Goal: Information Seeking & Learning: Learn about a topic

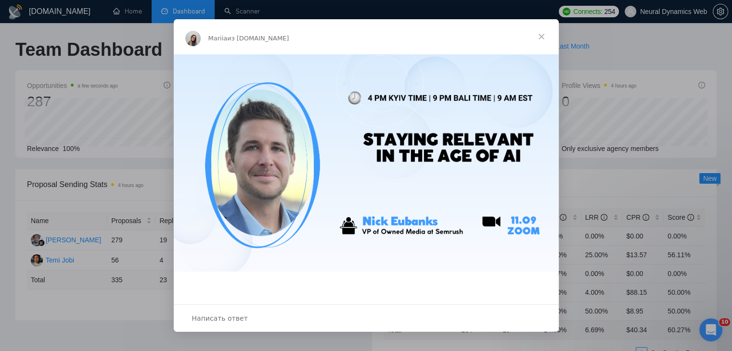
click at [544, 33] on span "Закрыть" at bounding box center [541, 36] width 35 height 35
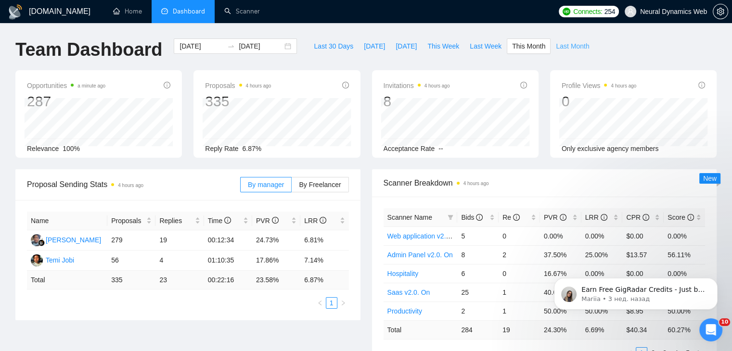
click at [561, 45] on span "Last Month" at bounding box center [572, 46] width 33 height 11
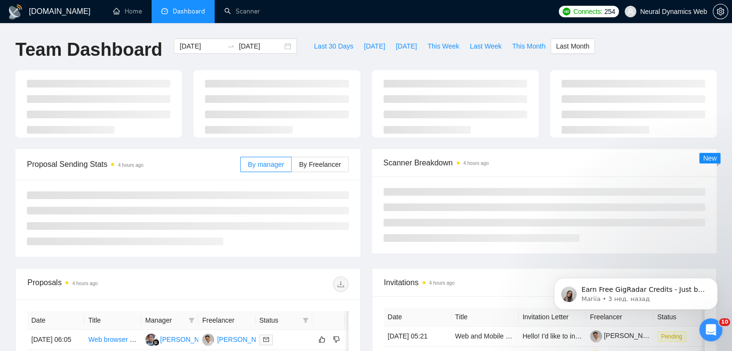
type input "2025-08-01"
type input "2025-08-31"
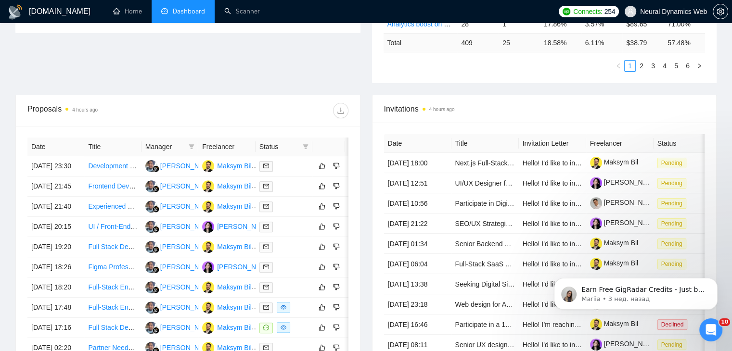
scroll to position [289, 0]
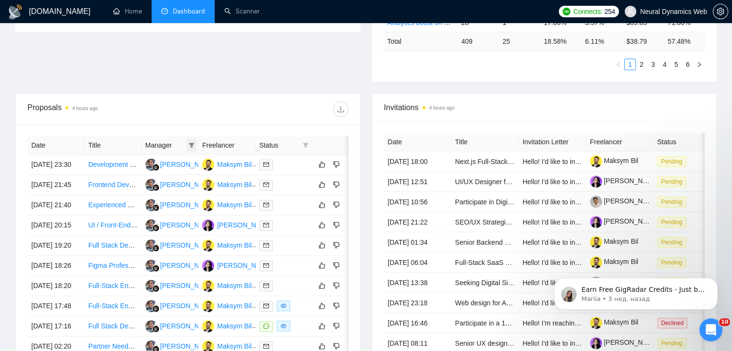
click at [187, 143] on span at bounding box center [192, 145] width 10 height 14
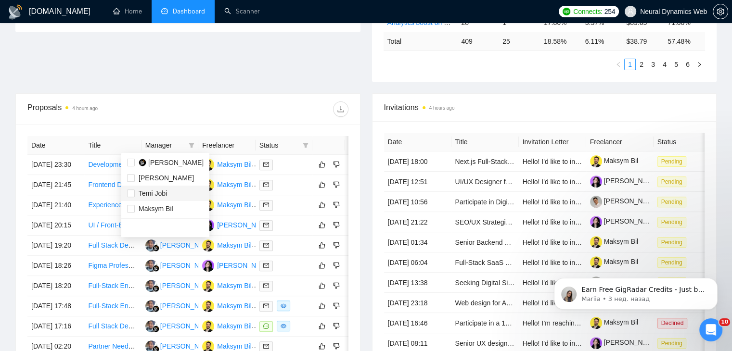
click at [155, 194] on span "Temi Jobi" at bounding box center [153, 194] width 28 height 8
checkbox input "true"
click at [200, 100] on div "Proposals 4 hours ago" at bounding box center [187, 109] width 321 height 31
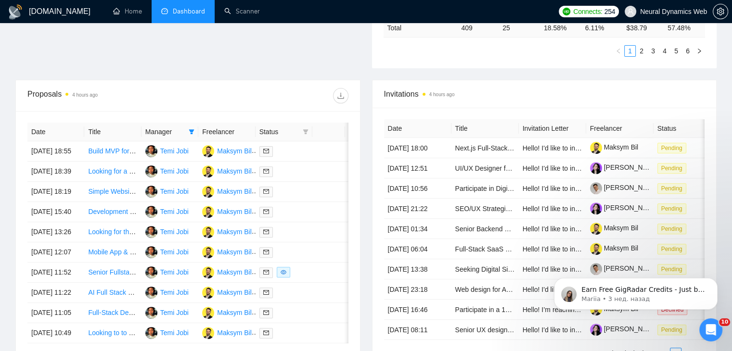
scroll to position [289, 0]
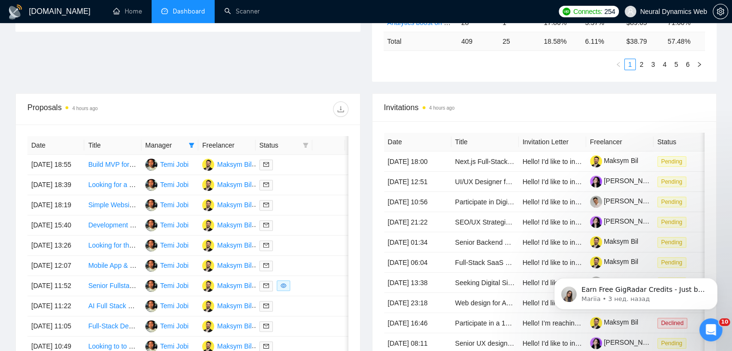
click at [276, 144] on span "Status" at bounding box center [278, 145] width 39 height 11
click at [306, 147] on icon "filter" at bounding box center [306, 146] width 6 height 6
click at [276, 164] on span "Chat" at bounding box center [275, 163] width 18 height 8
checkbox input "true"
click at [263, 96] on div "Proposals 4 hours ago" at bounding box center [187, 109] width 321 height 31
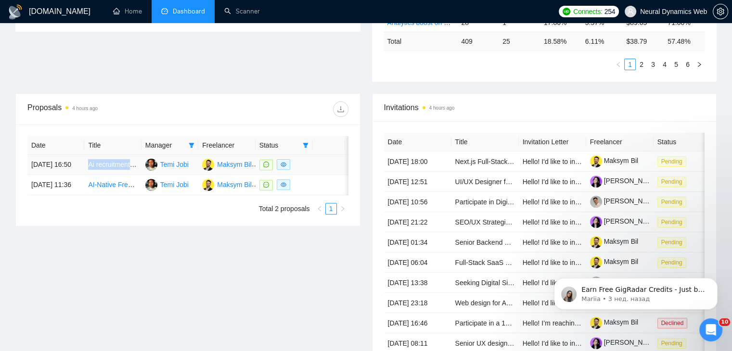
drag, startPoint x: 85, startPoint y: 164, endPoint x: 137, endPoint y: 170, distance: 52.3
click at [137, 170] on td "Ai recruitment matching system with portals for client candidate recruiter" at bounding box center [112, 165] width 57 height 20
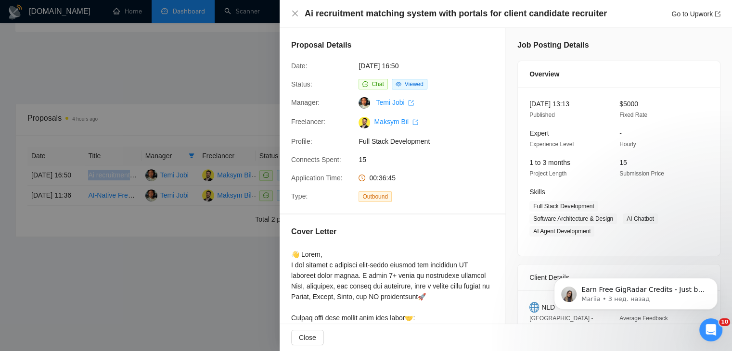
copy link "Ai recruitment m"
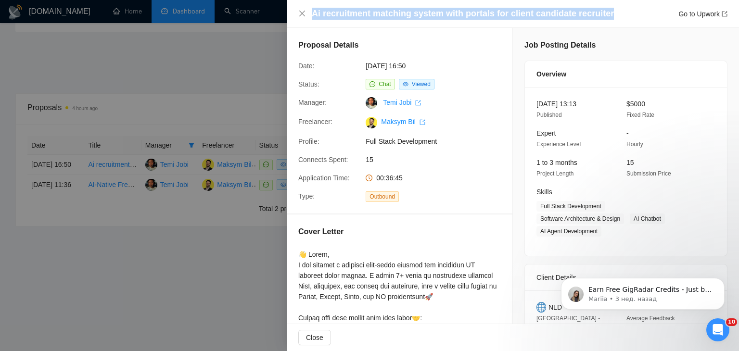
drag, startPoint x: 610, startPoint y: 12, endPoint x: 308, endPoint y: 19, distance: 302.4
click at [308, 19] on div "Ai recruitment matching system with portals for client candidate recruiter Go t…" at bounding box center [512, 14] width 429 height 12
copy h4 "Ai recruitment matching system with portals for client candidate recruiter"
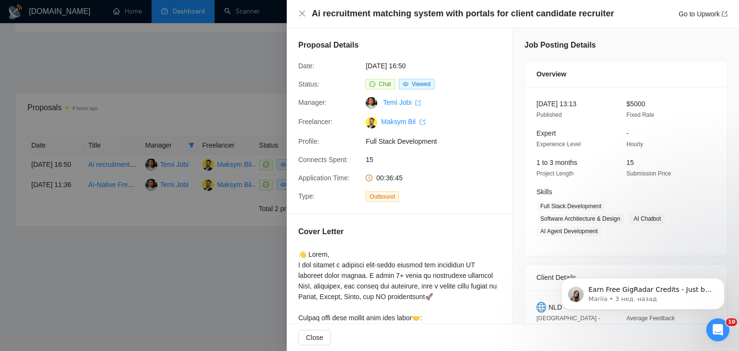
drag, startPoint x: 125, startPoint y: 207, endPoint x: 115, endPoint y: 205, distance: 10.9
click at [125, 207] on div at bounding box center [369, 175] width 739 height 351
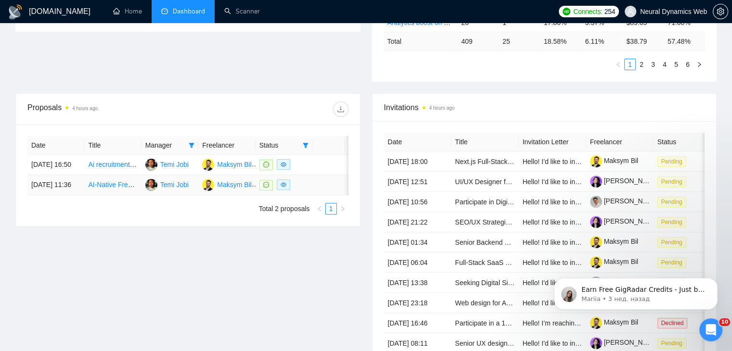
click at [83, 194] on td "14 Aug, 2025 11:36" at bounding box center [55, 185] width 57 height 20
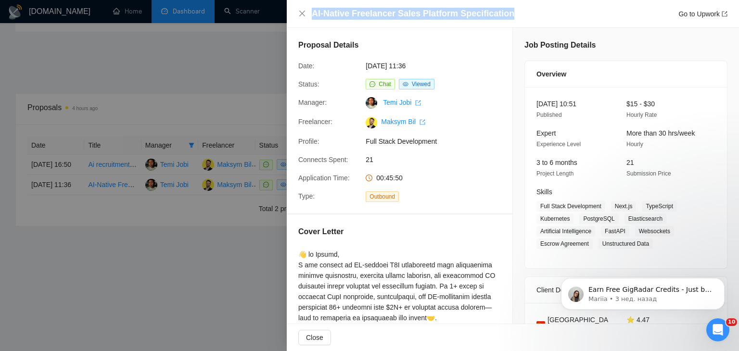
drag, startPoint x: 542, startPoint y: 16, endPoint x: 298, endPoint y: 0, distance: 244.1
click at [313, 13] on div "AI-Native Freelancer Sales Platform Specification Go to Upwork" at bounding box center [520, 14] width 416 height 12
copy h4 "AI-Native Freelancer Sales Platform Specification"
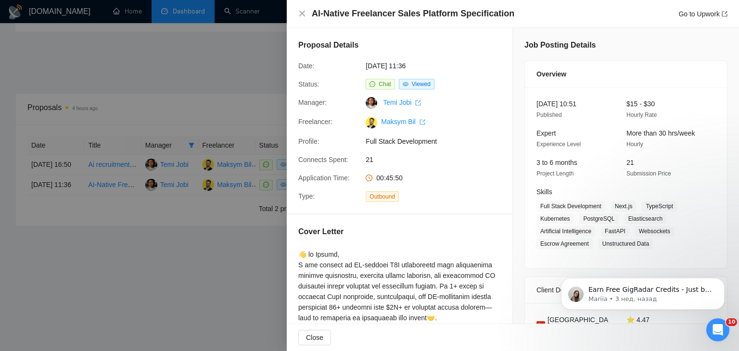
click at [129, 161] on div at bounding box center [369, 175] width 739 height 351
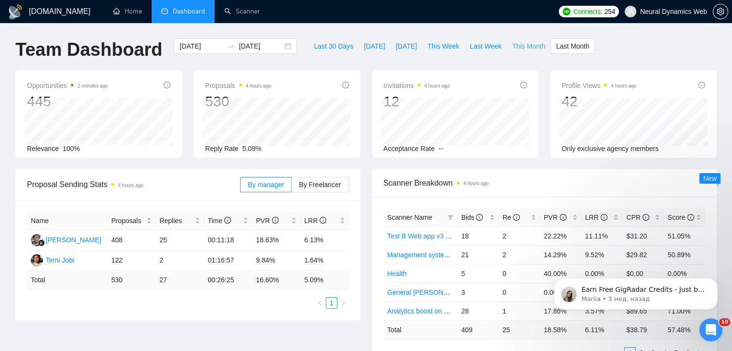
drag, startPoint x: 511, startPoint y: 50, endPoint x: 484, endPoint y: 66, distance: 31.3
click at [512, 50] on span "This Month" at bounding box center [528, 46] width 33 height 11
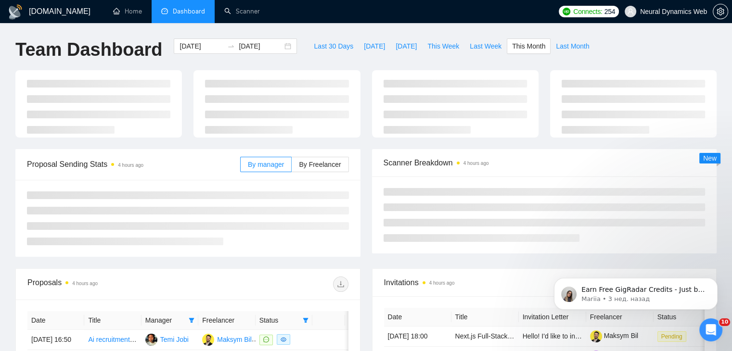
type input "[DATE]"
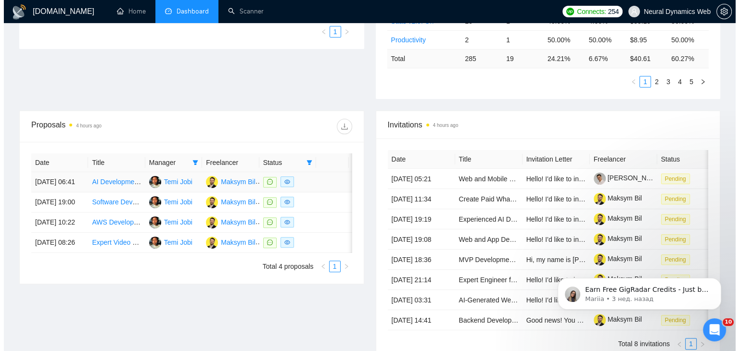
scroll to position [289, 0]
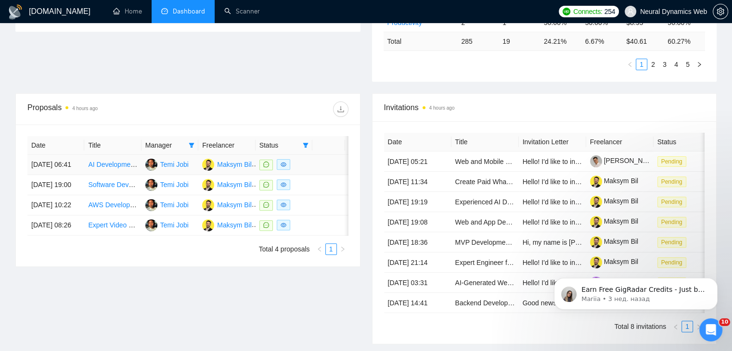
click at [78, 164] on td "08 Sep, 2025 06:41" at bounding box center [55, 165] width 57 height 20
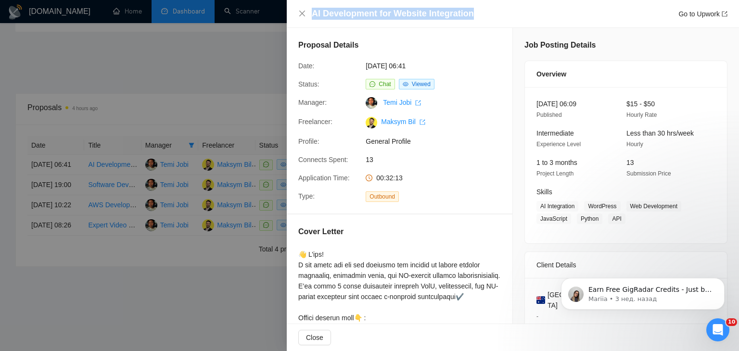
drag, startPoint x: 488, startPoint y: 16, endPoint x: 292, endPoint y: 17, distance: 195.9
click at [292, 17] on div "AI Development for Website Integration Go to Upwork" at bounding box center [513, 14] width 453 height 28
copy h4 "AI Development for Website Integration"
click at [88, 187] on div at bounding box center [369, 175] width 739 height 351
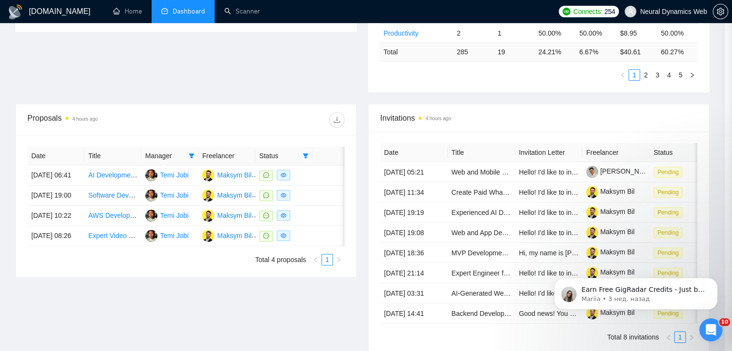
click at [83, 195] on td "04 Sep, 2025 19:00" at bounding box center [55, 196] width 57 height 20
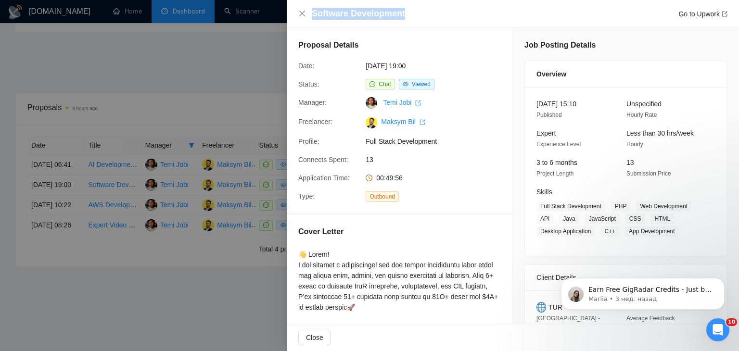
drag, startPoint x: 409, startPoint y: 14, endPoint x: 312, endPoint y: 13, distance: 96.8
click at [312, 13] on div "Software Development Go to Upwork" at bounding box center [520, 14] width 416 height 12
copy h4 "Software Development"
click at [93, 247] on div at bounding box center [369, 175] width 739 height 351
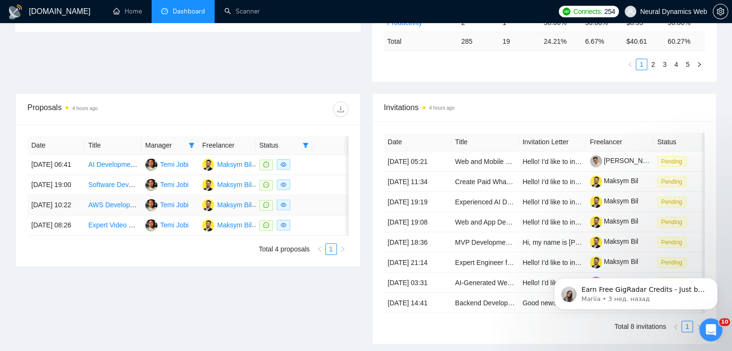
click at [81, 216] on td "04 Sep, 2025 10:22" at bounding box center [55, 205] width 57 height 20
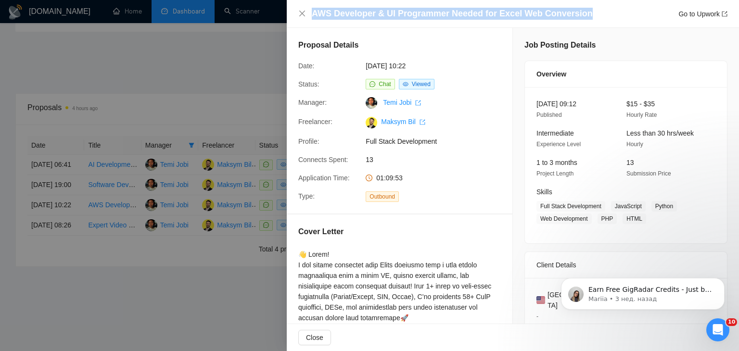
drag, startPoint x: 585, startPoint y: 15, endPoint x: 312, endPoint y: 17, distance: 273.0
click at [312, 17] on div "AWS Developer & UI Programmer Needed for Excel Web Conversion Go to Upwork" at bounding box center [520, 14] width 416 height 12
copy h4 "AWS Developer & UI Programmer Needed for Excel Web Conversion"
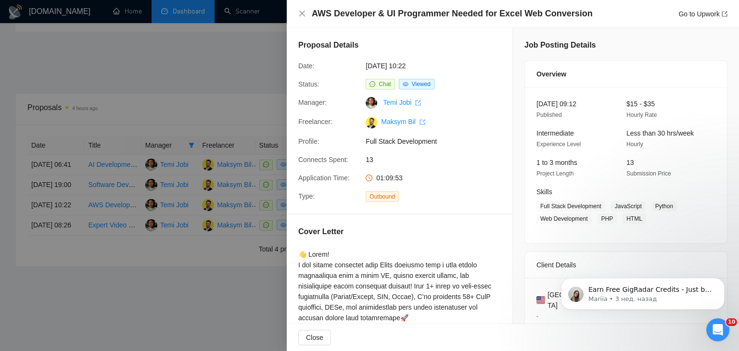
click at [100, 284] on div at bounding box center [369, 175] width 739 height 351
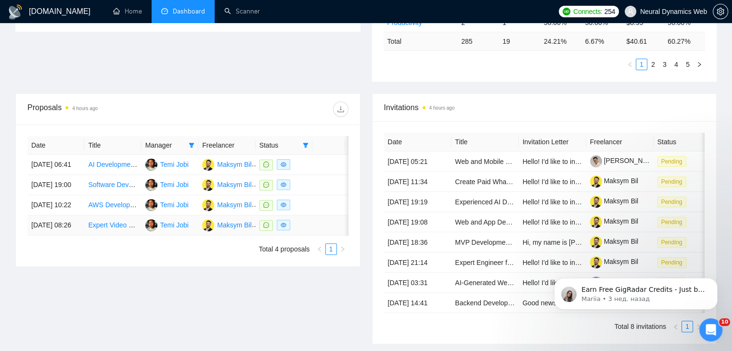
click at [91, 236] on td "Expert Video Upload & Streaming Backend Developer Needed" at bounding box center [112, 226] width 57 height 20
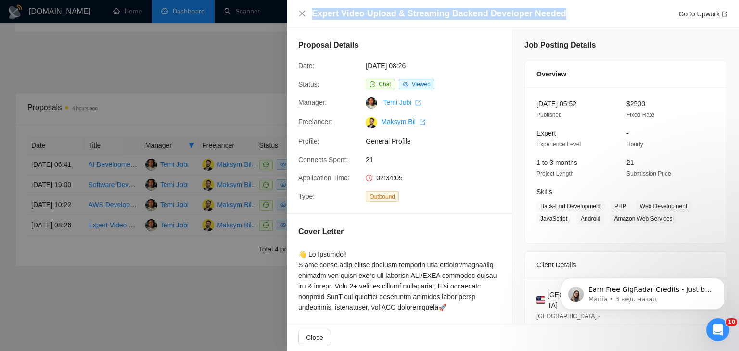
drag, startPoint x: 329, startPoint y: 13, endPoint x: 567, endPoint y: 8, distance: 237.4
click at [567, 8] on div "Expert Video Upload & Streaming Backend Developer Needed Go to Upwork" at bounding box center [520, 14] width 416 height 12
copy h4 "Expert Video Upload & Streaming Backend Developer Needed"
